Goal: Find specific page/section: Find specific page/section

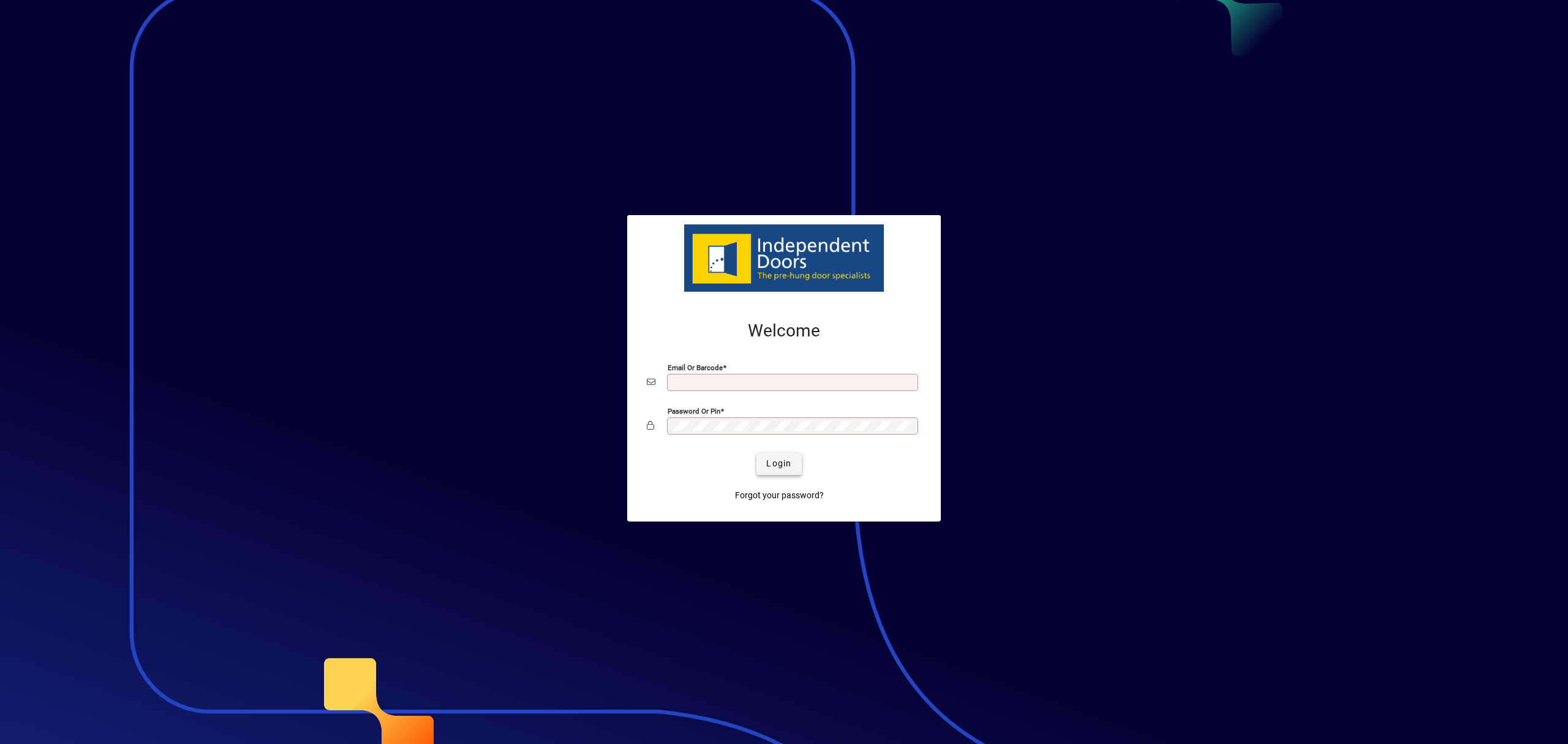
type input "**********"
click at [787, 466] on span "Login" at bounding box center [779, 464] width 25 height 13
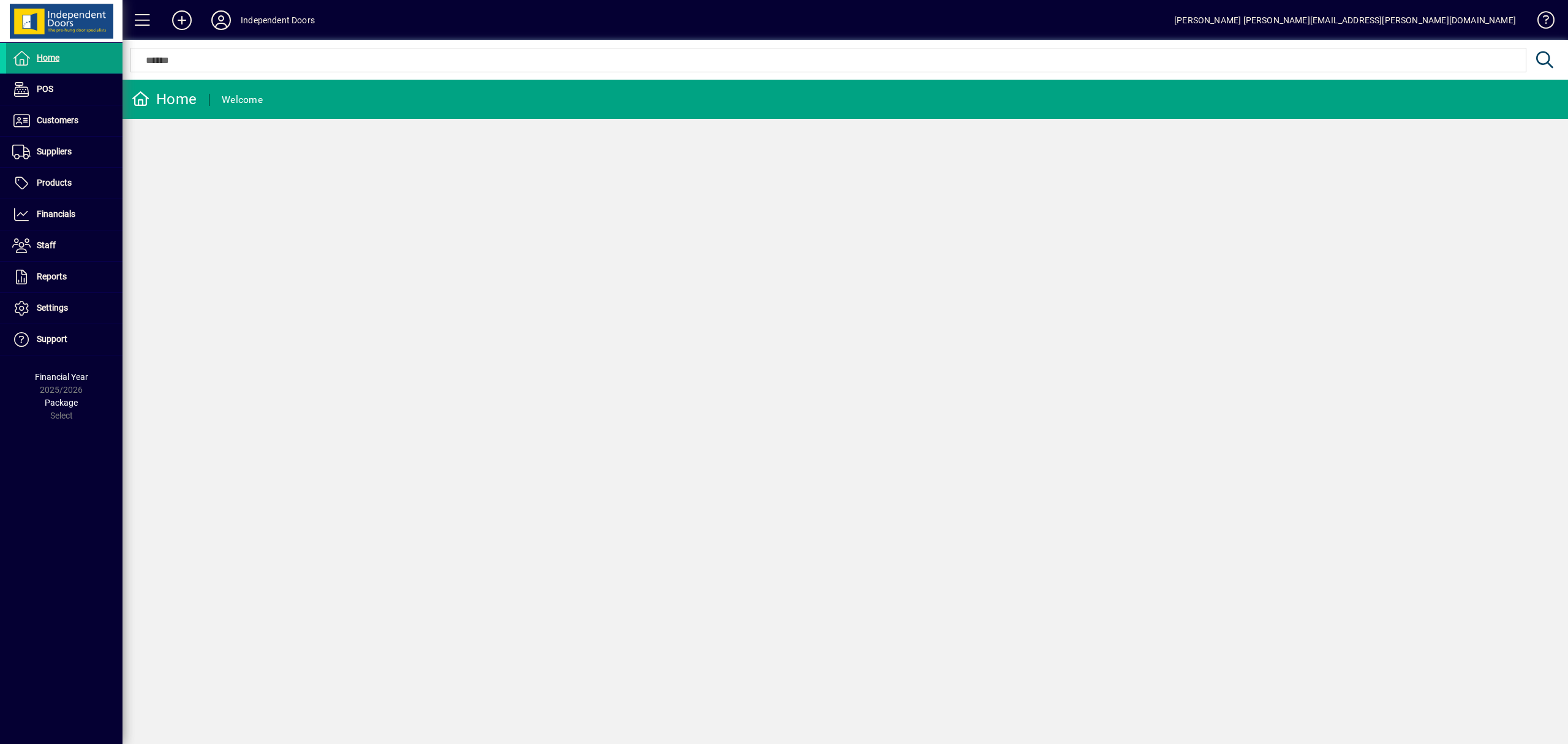
click at [216, 48] on div at bounding box center [845, 46] width 1445 height 14
click at [66, 116] on span "Customers" at bounding box center [57, 120] width 42 height 10
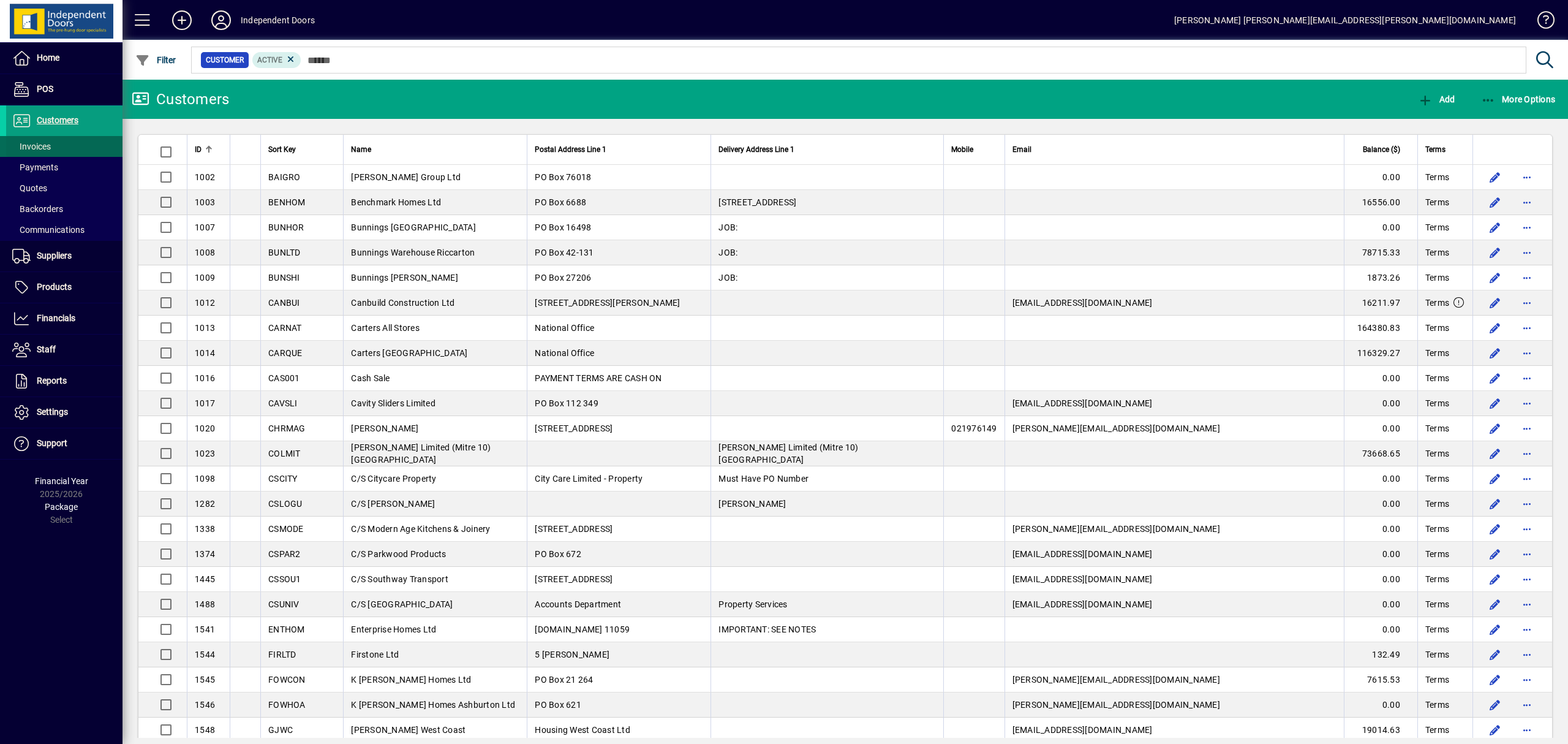
click at [47, 141] on span "Invoices" at bounding box center [32, 146] width 39 height 10
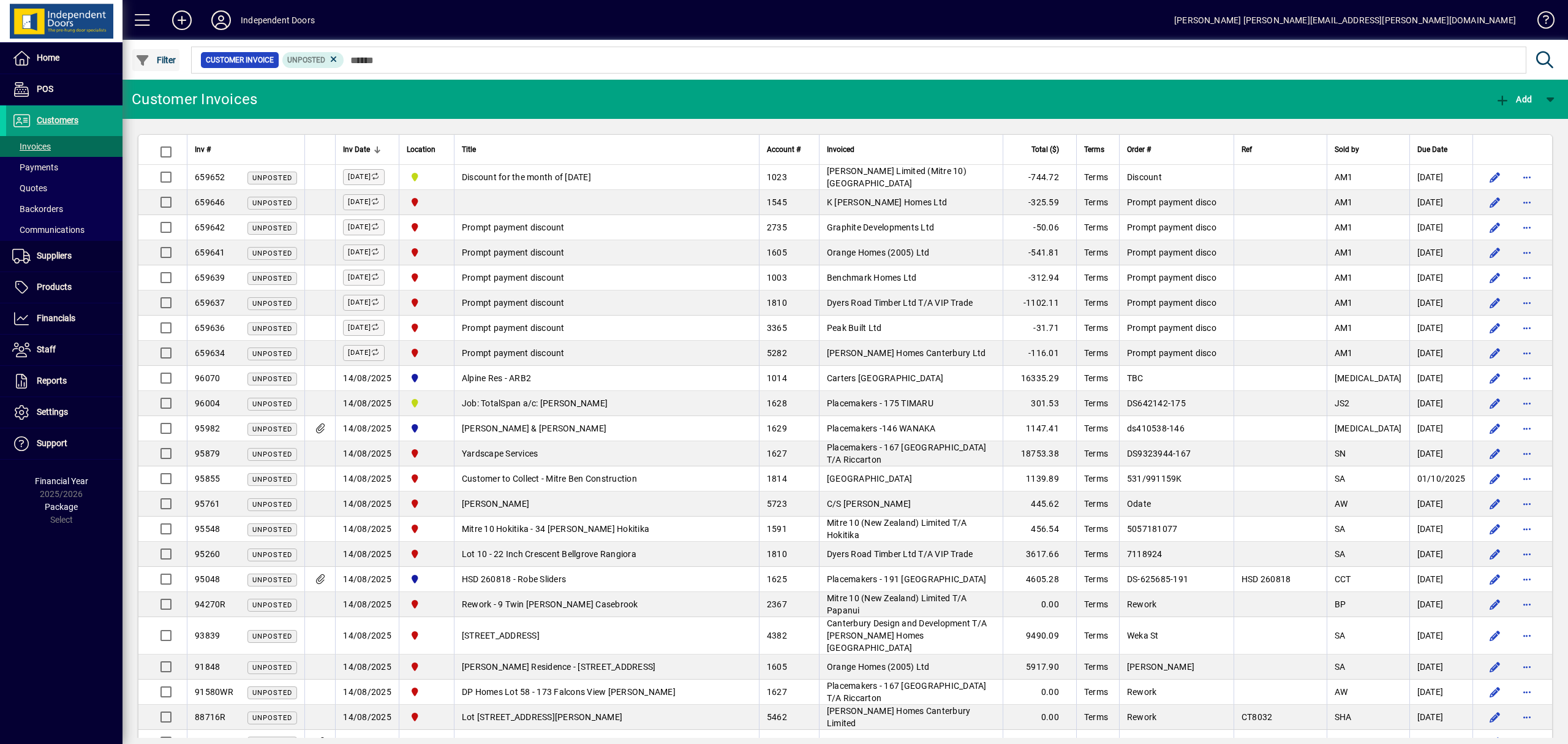
click at [170, 61] on span "Filter" at bounding box center [156, 60] width 41 height 10
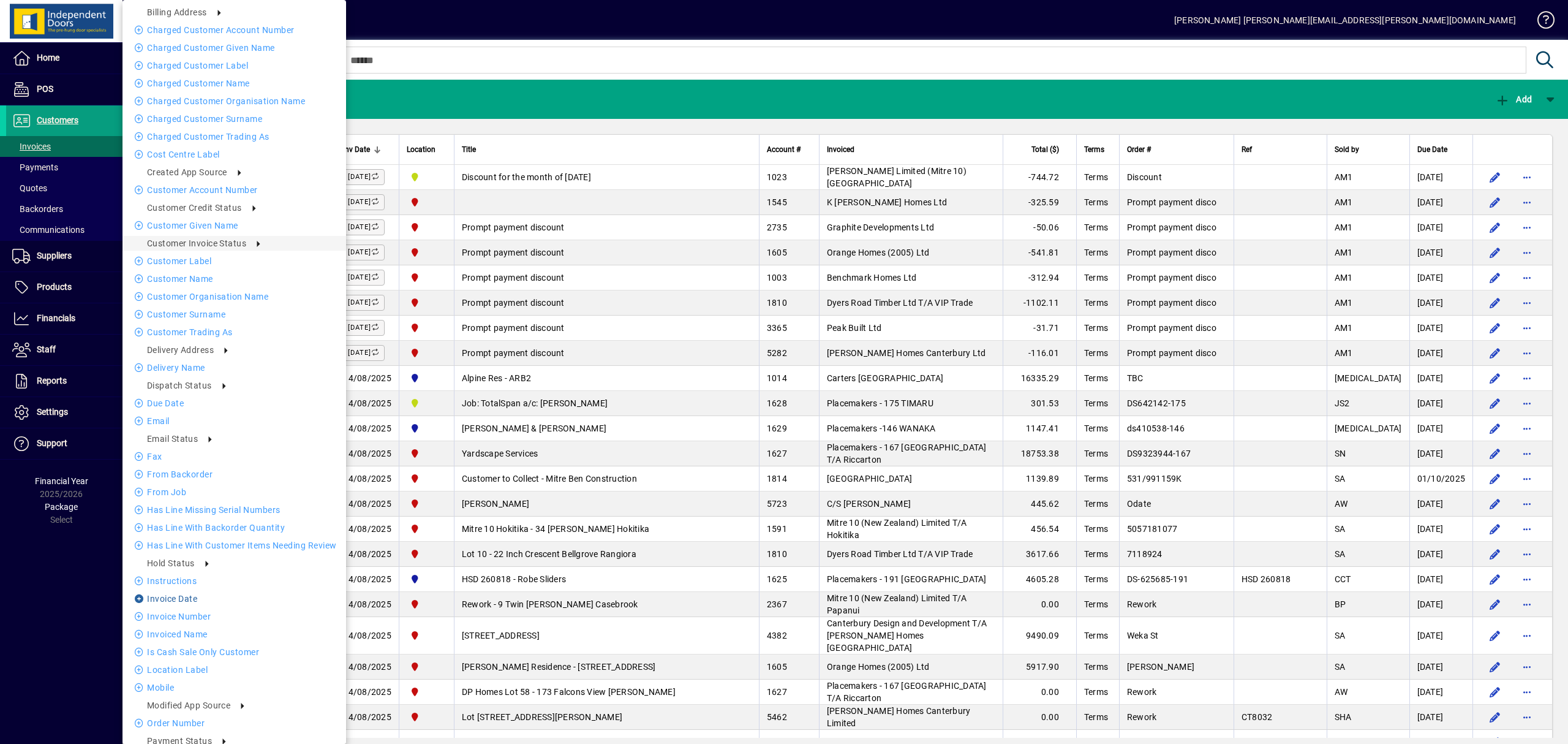
click at [187, 597] on li "Invoice date" at bounding box center [234, 599] width 224 height 15
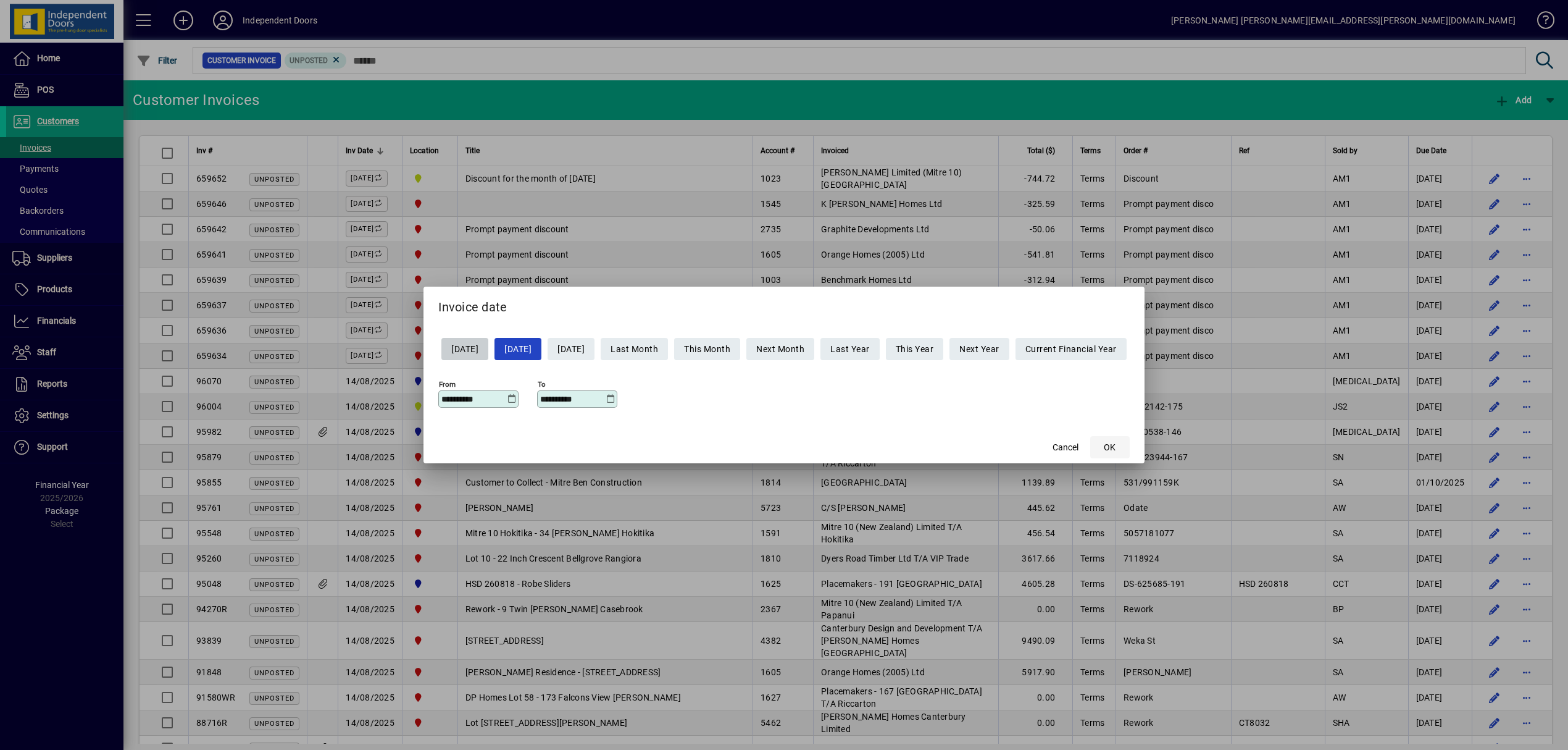
click at [1115, 443] on span "OK" at bounding box center [1110, 447] width 11 height 13
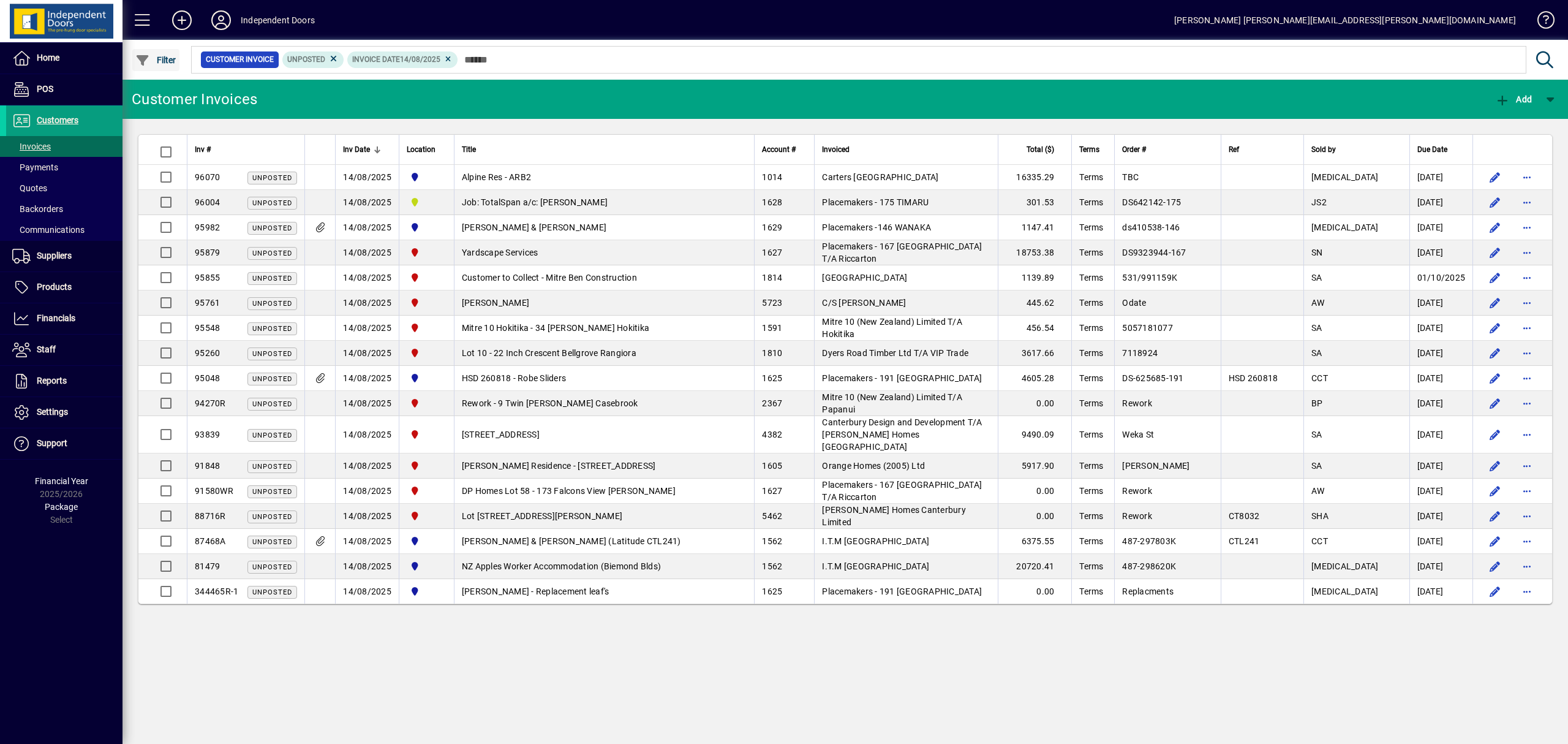
click at [164, 57] on span "Filter" at bounding box center [156, 60] width 41 height 10
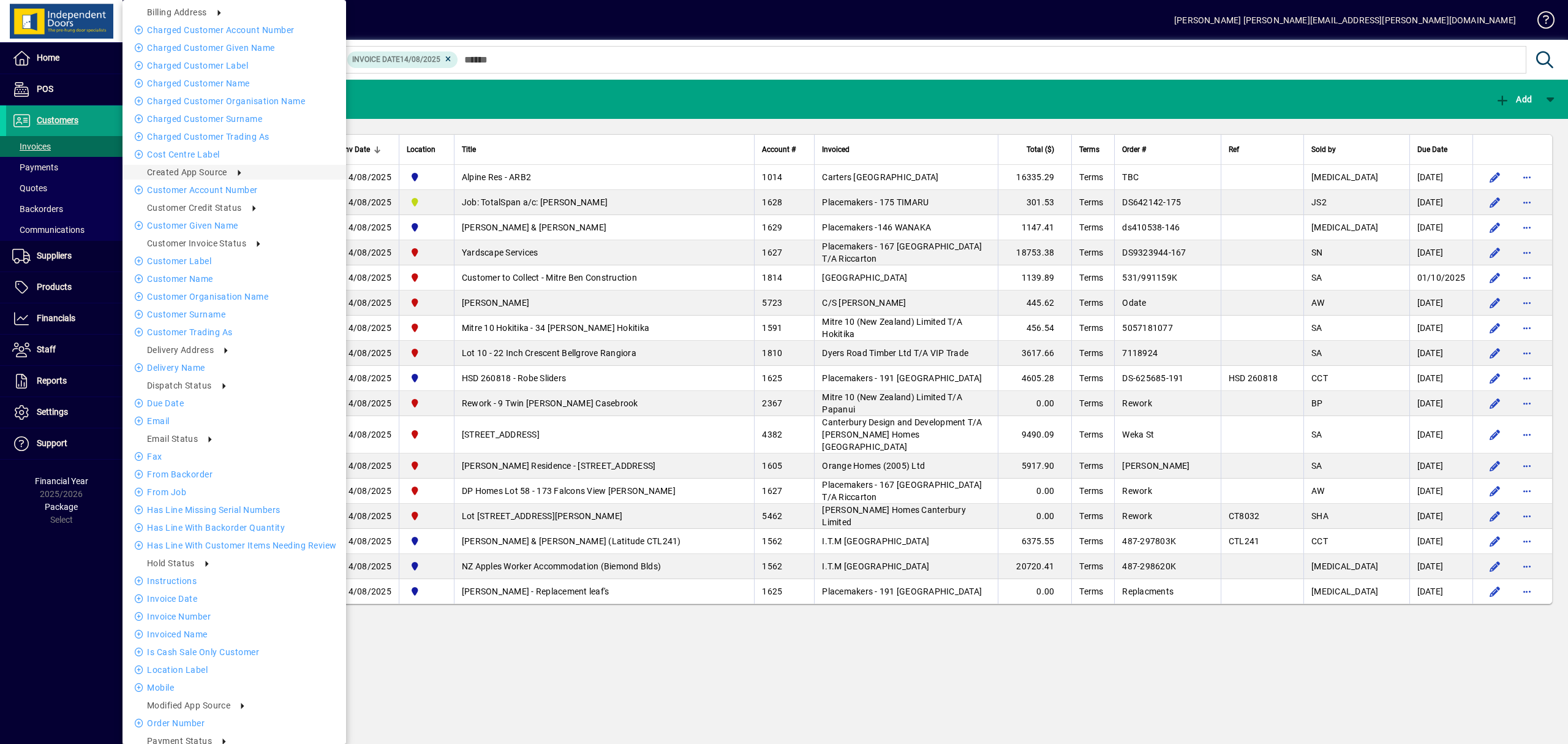
click at [192, 665] on li "Location Label" at bounding box center [234, 670] width 224 height 15
